Goal: Information Seeking & Learning: Stay updated

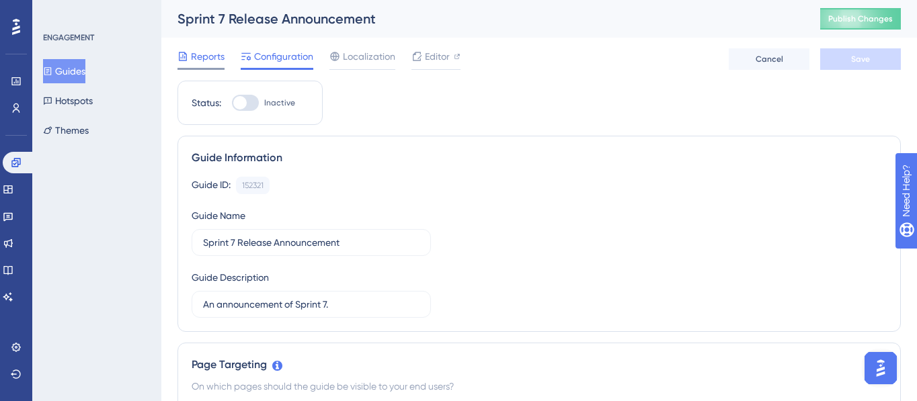
click at [189, 53] on div "Reports" at bounding box center [201, 56] width 47 height 16
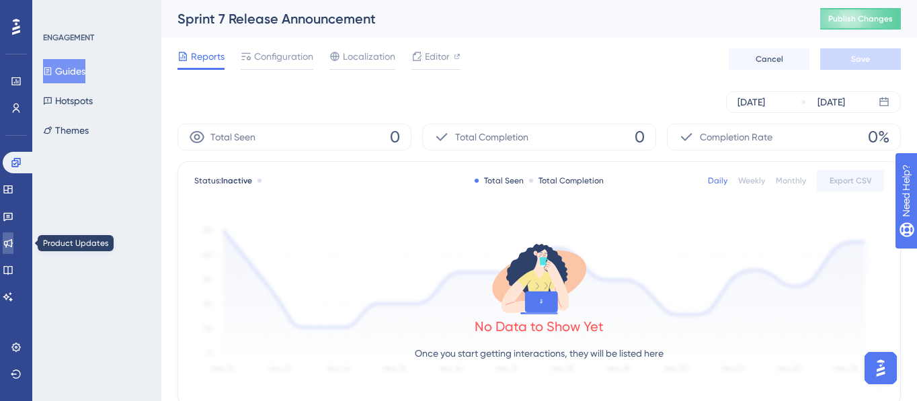
click at [13, 241] on icon at bounding box center [8, 243] width 9 height 9
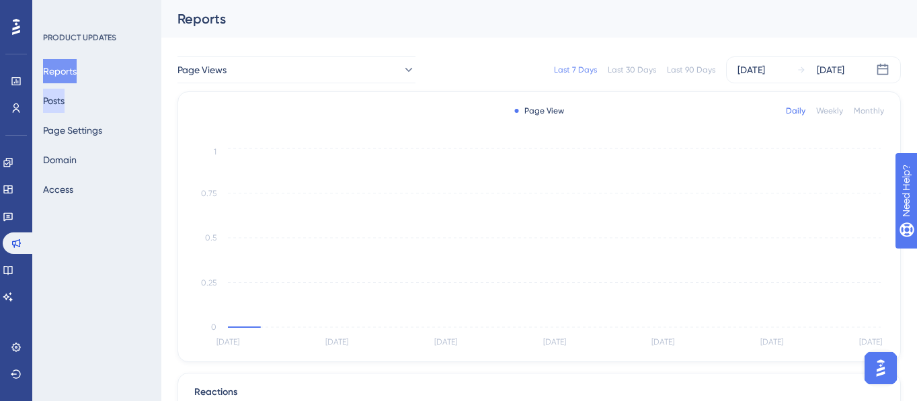
click at [65, 100] on button "Posts" at bounding box center [54, 101] width 22 height 24
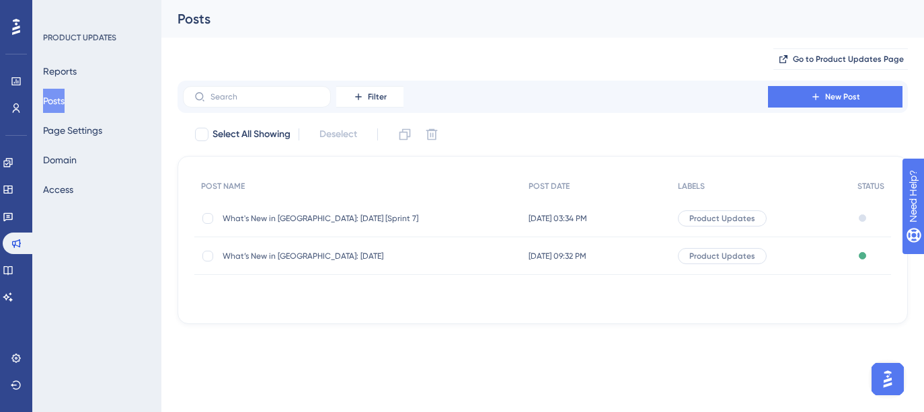
click at [303, 217] on span "What's New in [GEOGRAPHIC_DATA]: [DATE] [Sprint 7]" at bounding box center [330, 218] width 215 height 11
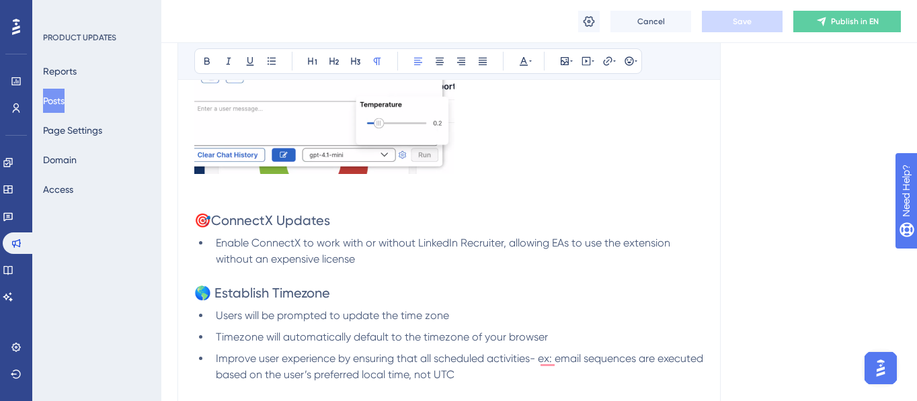
scroll to position [3169, 0]
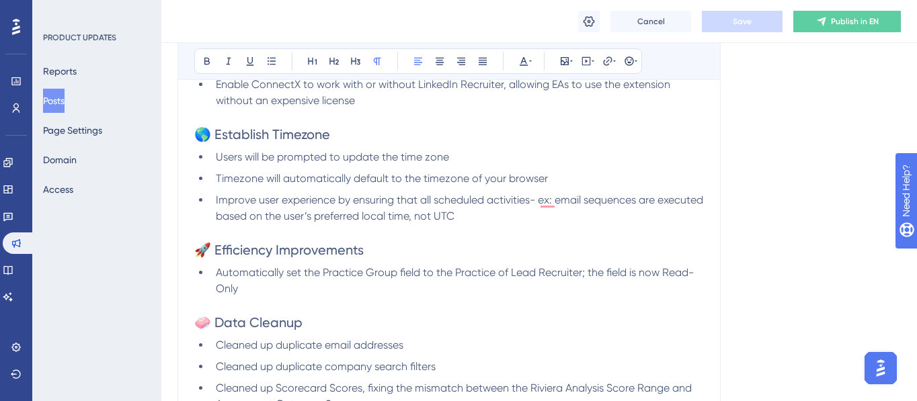
click at [342, 143] on h2 "🌎 Establish Timezone" at bounding box center [449, 134] width 510 height 19
click at [734, 22] on span "Save" at bounding box center [742, 21] width 19 height 11
drag, startPoint x: 377, startPoint y: 254, endPoint x: 190, endPoint y: 253, distance: 186.9
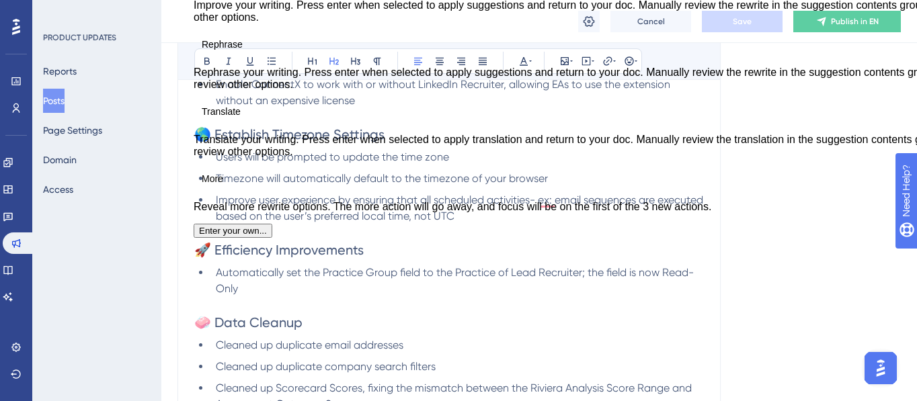
copy span "🚀 Efficiency Improvements"
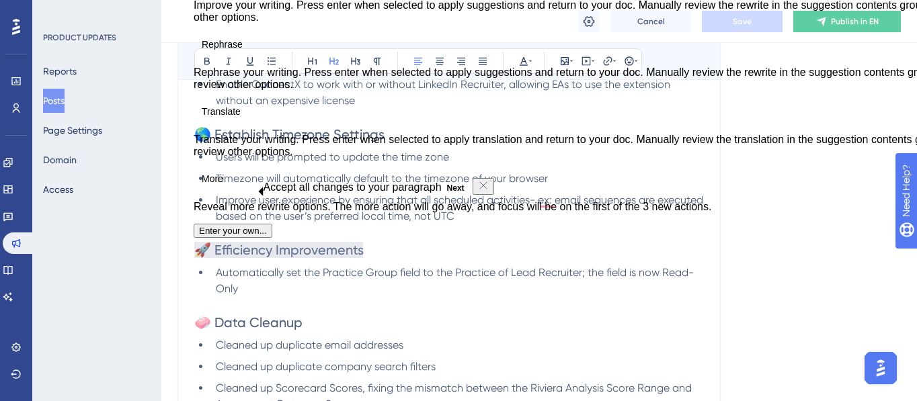
click at [609, 192] on li "Improve user experience by ensuring that all scheduled activities- ex: email se…" at bounding box center [457, 208] width 494 height 32
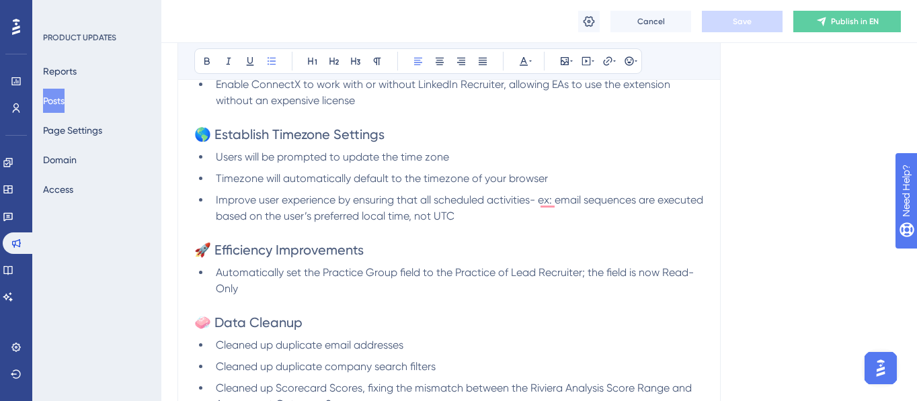
click at [604, 225] on p "To enrich screen reader interactions, please activate Accessibility in Grammarl…" at bounding box center [449, 233] width 510 height 16
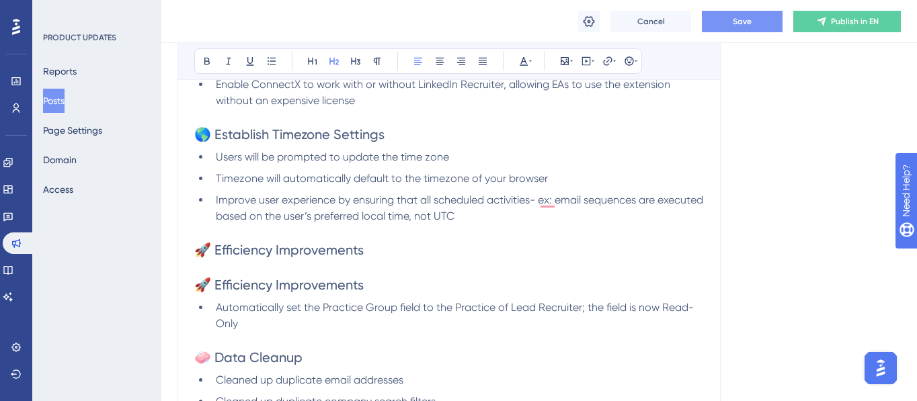
click at [201, 251] on span "🚀 Efficiency Improvements" at bounding box center [278, 250] width 169 height 16
drag, startPoint x: 208, startPoint y: 249, endPoint x: 196, endPoint y: 249, distance: 12.1
click at [196, 249] on span "🚀 Efficiency Improvements" at bounding box center [278, 250] width 169 height 16
drag, startPoint x: 211, startPoint y: 251, endPoint x: 268, endPoint y: 249, distance: 57.2
click at [268, 250] on span "📈 Efficiency Improvements" at bounding box center [278, 250] width 169 height 16
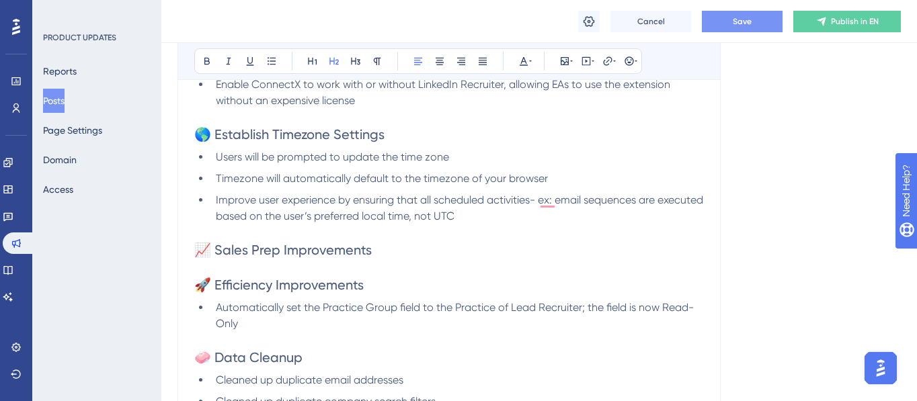
click at [412, 252] on h2 "📈 Sales Prep Improvements" at bounding box center [449, 250] width 510 height 19
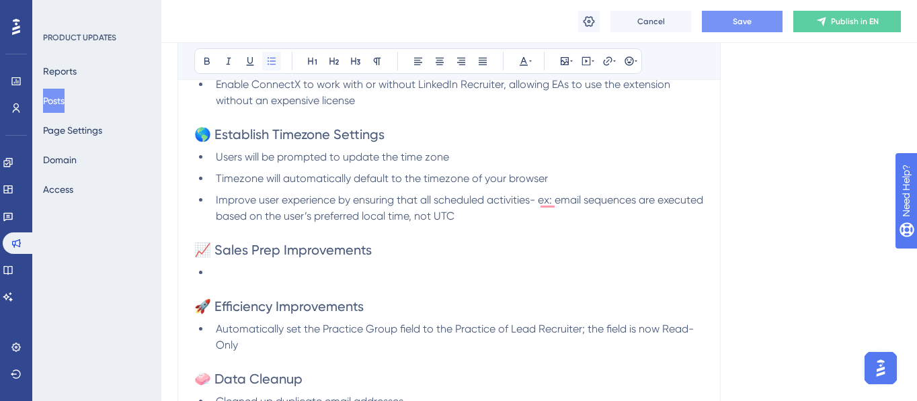
click at [269, 68] on button at bounding box center [271, 61] width 19 height 19
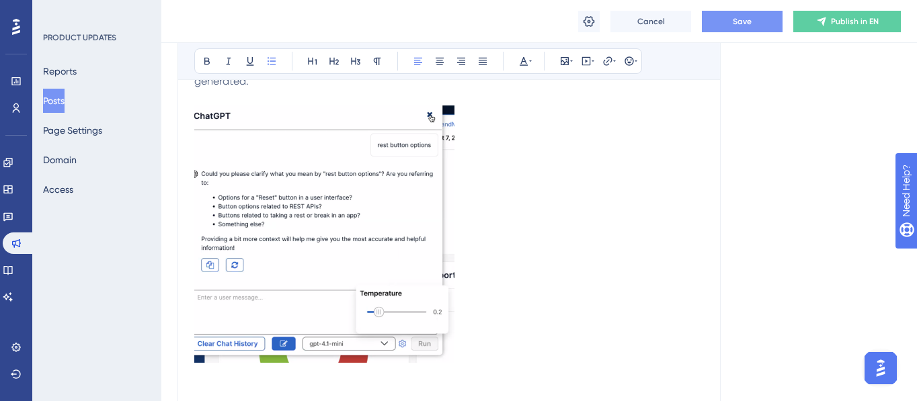
scroll to position [3109, 0]
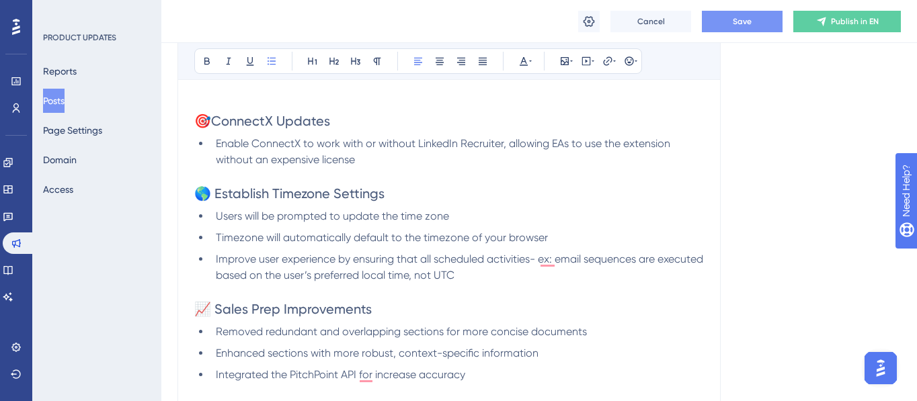
click at [215, 311] on span "📈 Sales Prep Improvements" at bounding box center [283, 309] width 178 height 16
drag, startPoint x: 373, startPoint y: 305, endPoint x: 188, endPoint y: 305, distance: 184.9
copy span "📈 Sales Prep Improvements"
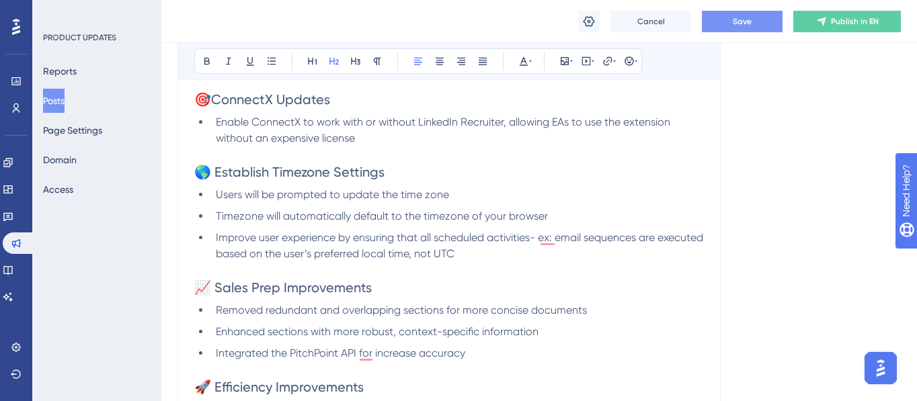
scroll to position [3138, 0]
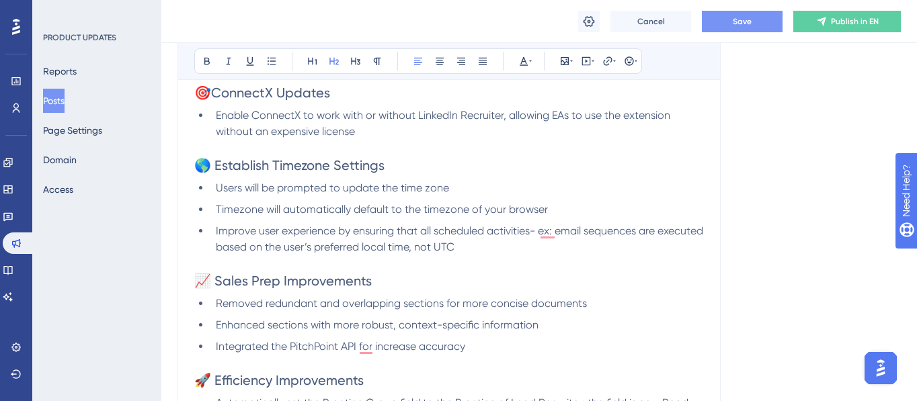
click at [487, 346] on li "Integrated the PitchPoint API for increase accuracy" at bounding box center [457, 347] width 494 height 16
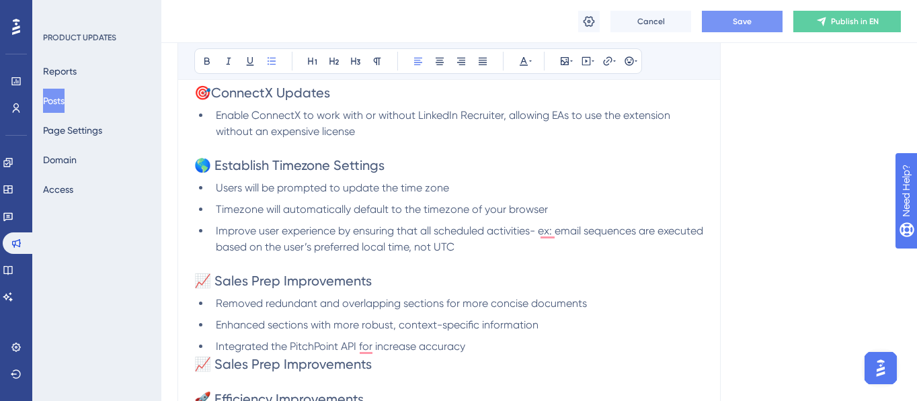
click at [486, 346] on li "Integrated the PitchPoint API for increase accuracy" at bounding box center [457, 347] width 494 height 16
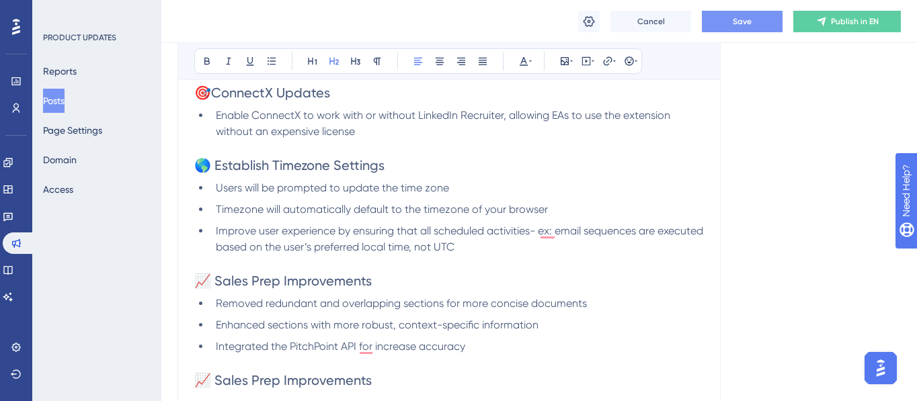
drag, startPoint x: 212, startPoint y: 381, endPoint x: 375, endPoint y: 379, distance: 162.1
click at [375, 380] on h2 "📈 Sales Prep Improvements" at bounding box center [449, 380] width 510 height 19
click at [375, 379] on h2 "📈 Sales Prep Improvements" at bounding box center [449, 380] width 510 height 19
drag, startPoint x: 279, startPoint y: 383, endPoint x: 214, endPoint y: 381, distance: 65.2
click at [212, 381] on span "📈 Sales Prep Improvements" at bounding box center [283, 381] width 178 height 16
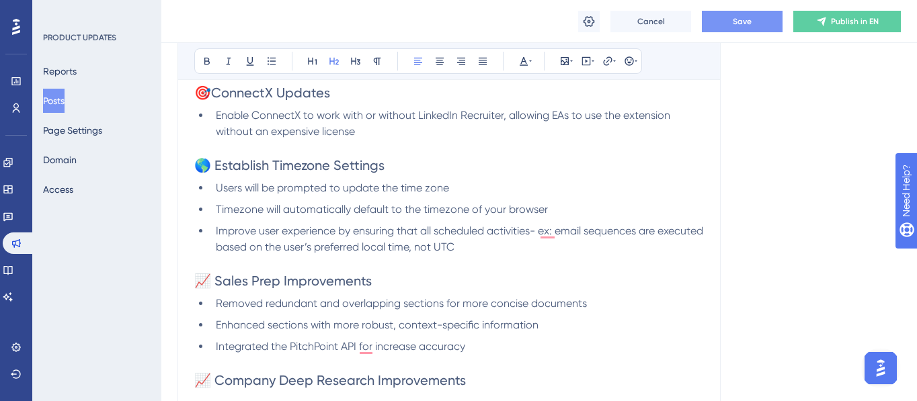
click at [405, 376] on span "📈 Company Deep Research Improvements" at bounding box center [330, 381] width 272 height 16
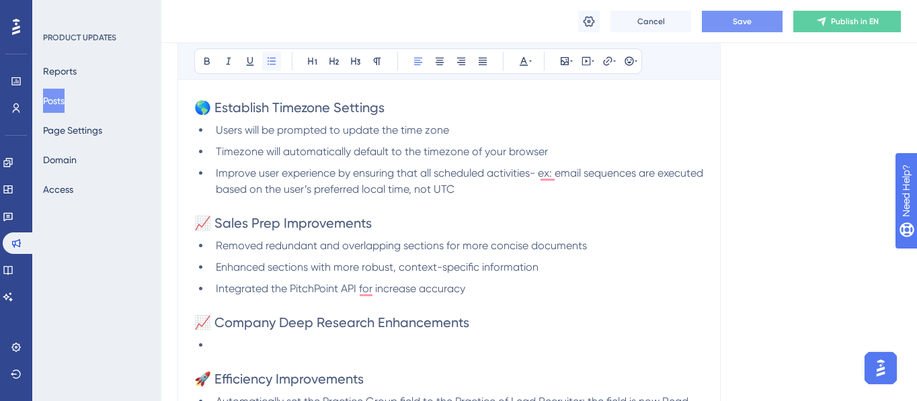
click at [277, 66] on button at bounding box center [271, 61] width 19 height 19
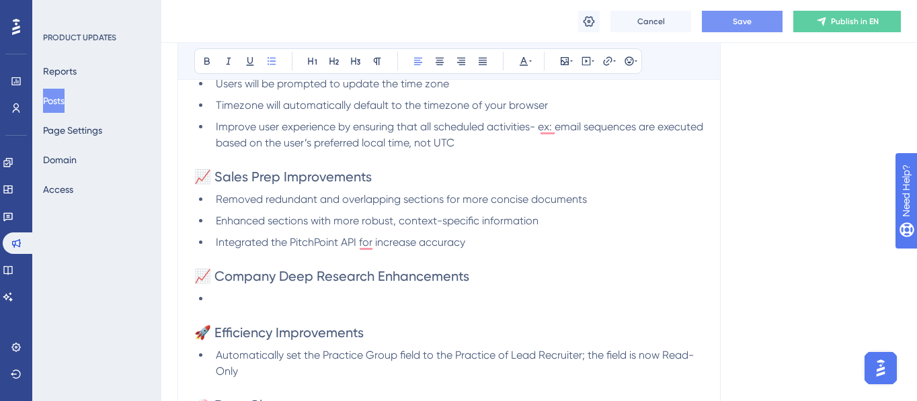
scroll to position [3243, 0]
click at [253, 299] on span "Expanded" at bounding box center [241, 297] width 50 height 13
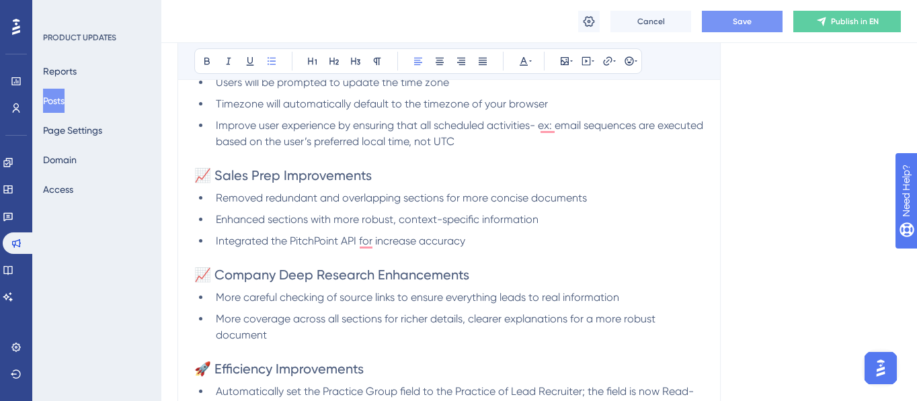
drag, startPoint x: 292, startPoint y: 333, endPoint x: 189, endPoint y: 169, distance: 193.1
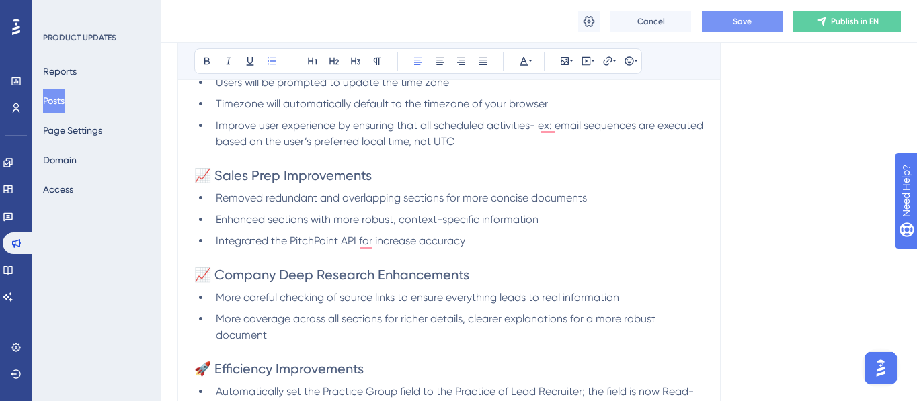
click at [416, 245] on span "Integrated the PitchPoint API for increase accuracy" at bounding box center [340, 241] width 249 height 13
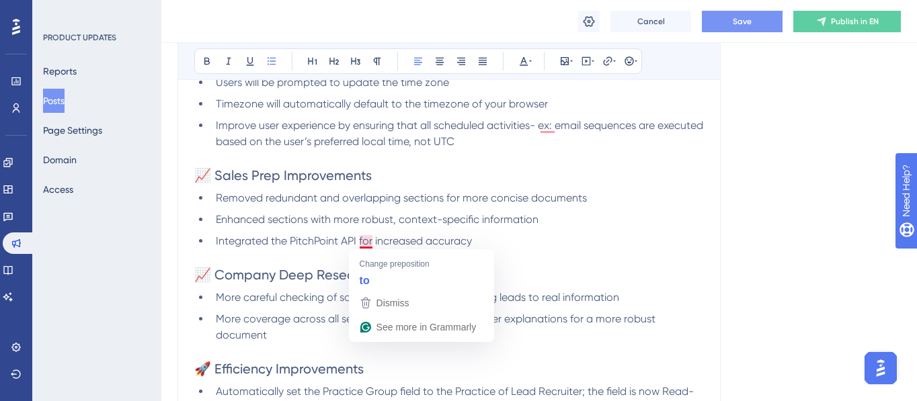
click at [295, 293] on span "More careful checking of source links to ensure everything leads to real inform…" at bounding box center [417, 297] width 403 height 13
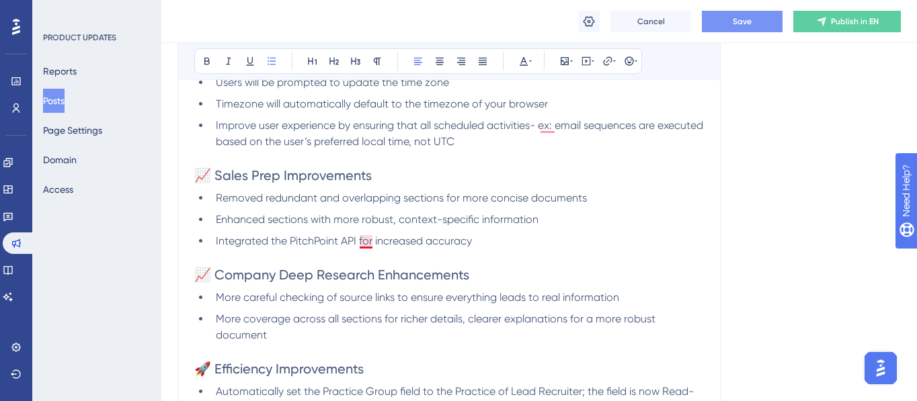
click at [361, 238] on span "Integrated the PitchPoint API for increased accuracy" at bounding box center [344, 241] width 256 height 13
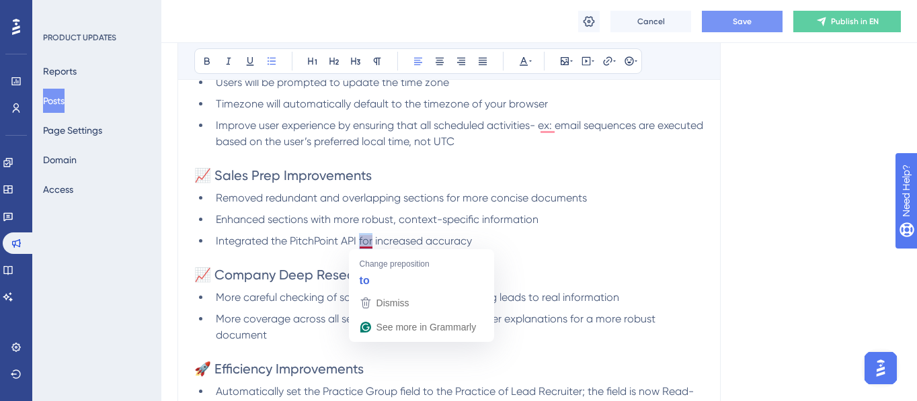
click at [361, 238] on span "Integrated the PitchPoint API for increased accuracy" at bounding box center [344, 241] width 256 height 13
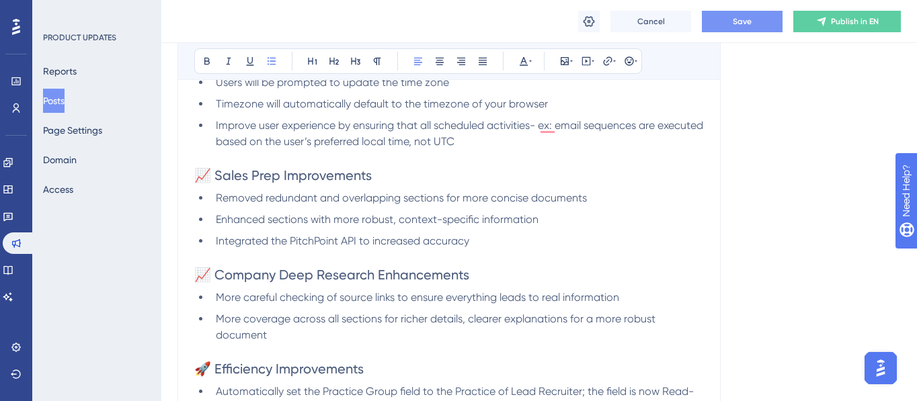
click at [417, 239] on span "Integrated the PitchPoint API to increased accuracy" at bounding box center [343, 241] width 254 height 13
drag, startPoint x: 286, startPoint y: 342, endPoint x: 196, endPoint y: 167, distance: 197.0
copy div "📈 Sales Prep Improvements Removed redundant and overlapping sections for more c…"
click at [759, 11] on button "Save" at bounding box center [742, 22] width 81 height 22
